Goal: Task Accomplishment & Management: Use online tool/utility

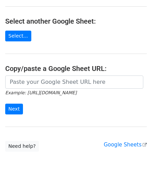
scroll to position [91, 0]
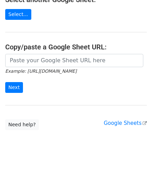
click at [42, 82] on form "Example: https://docs.google.com/spreadsheets/d/abc/edit Next" at bounding box center [76, 73] width 142 height 39
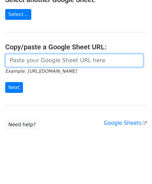
click at [39, 58] on input "url" at bounding box center [74, 60] width 138 height 13
paste input "https://docs.google.com/spreadsheets/d/1vbOoCaUBUKJ04inVy4wKy8UlMtJ5BzeNUbyxaOO…"
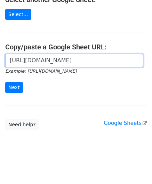
scroll to position [0, 155]
type input "https://docs.google.com/spreadsheets/d/1vbOoCaUBUKJ04inVy4wKy8UlMtJ5BzeNUbyxaOO…"
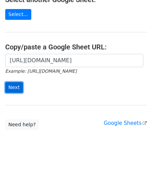
click at [17, 85] on input "Next" at bounding box center [14, 87] width 18 height 11
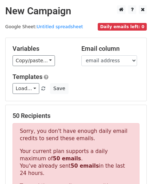
scroll to position [235, 0]
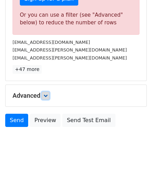
click at [47, 96] on link at bounding box center [46, 96] width 8 height 8
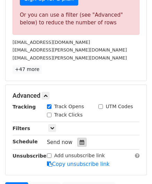
click at [80, 140] on icon at bounding box center [82, 142] width 5 height 5
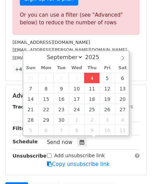
type input "2025-09-04 12:00"
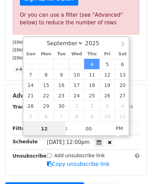
scroll to position [0, 0]
paste input "8"
type input "8"
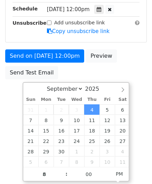
type input "2025-09-04 20:00"
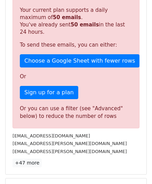
scroll to position [319, 0]
